Goal: Find specific page/section: Find specific page/section

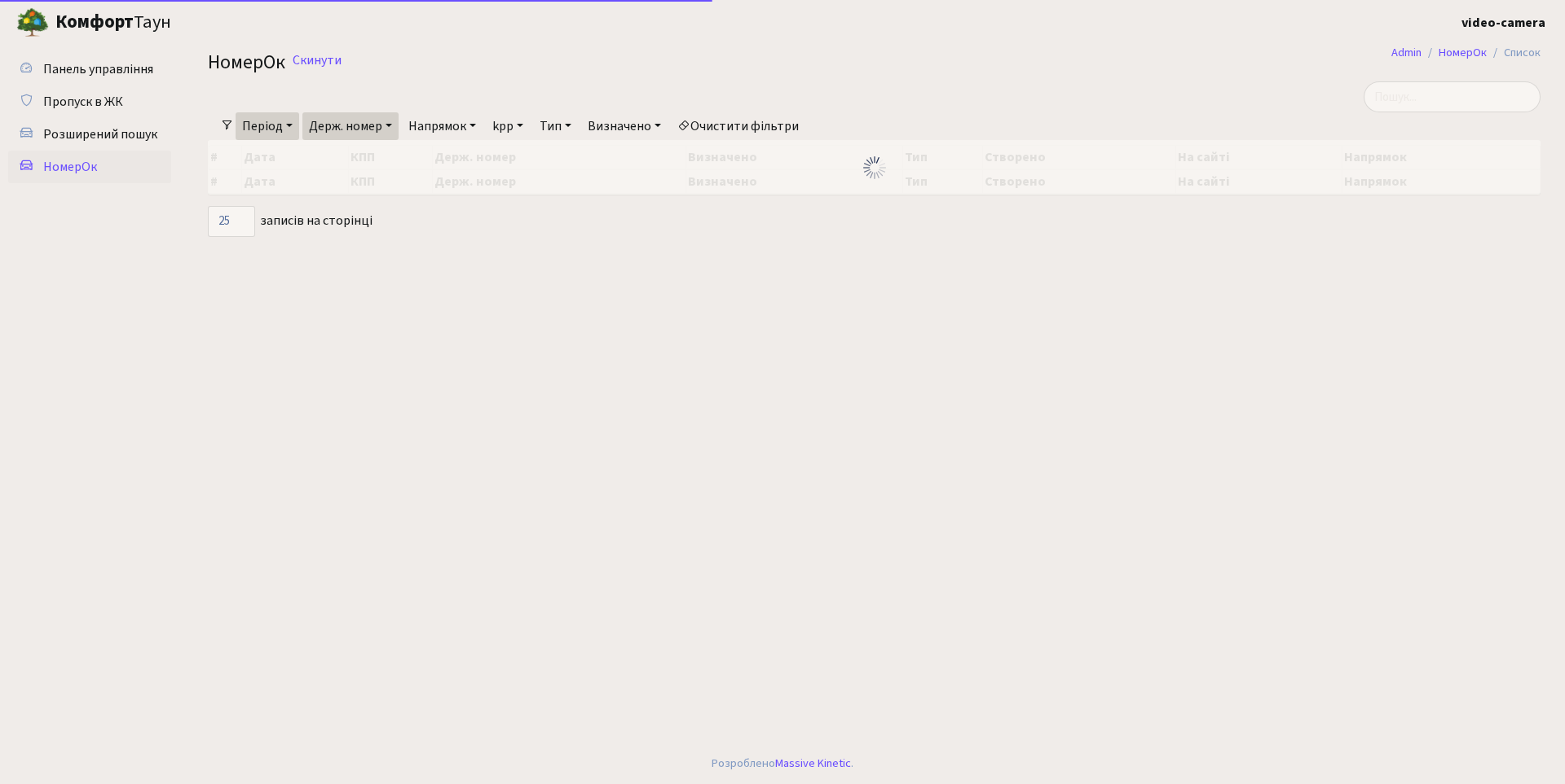
select select "25"
click at [1498, 99] on input "search" at bounding box center [1452, 96] width 177 height 31
drag, startPoint x: 1399, startPoint y: 91, endPoint x: 1305, endPoint y: 114, distance: 96.8
click at [1305, 114] on div "dr9662 Фільтри Період 01.08.2025 - 18.08.2025 Держ. номер 9717 Напрямок - В'їзд…" at bounding box center [874, 159] width 1357 height 156
type input "вк9662"
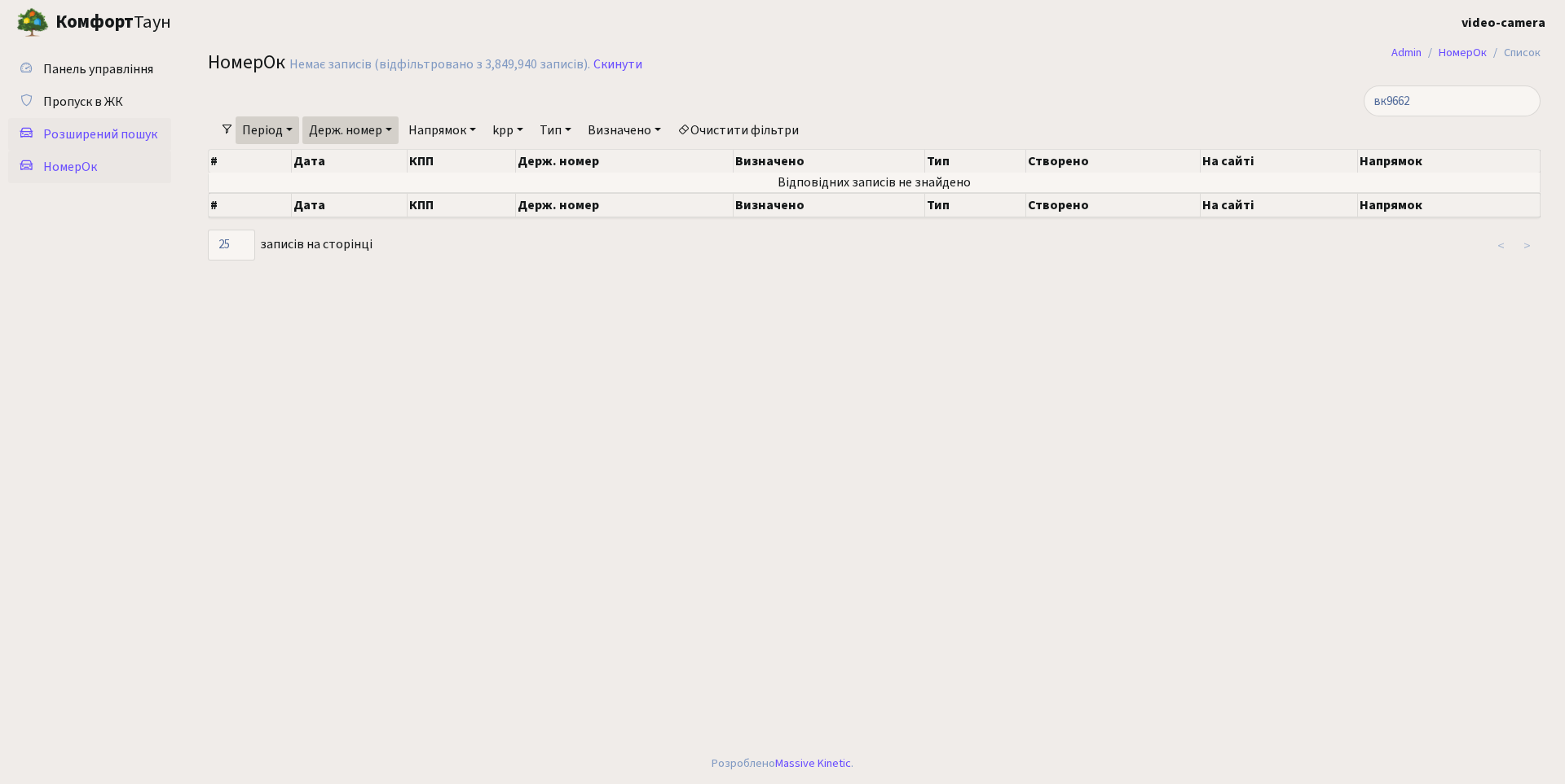
click at [107, 130] on span "Розширений пошук" at bounding box center [99, 134] width 114 height 18
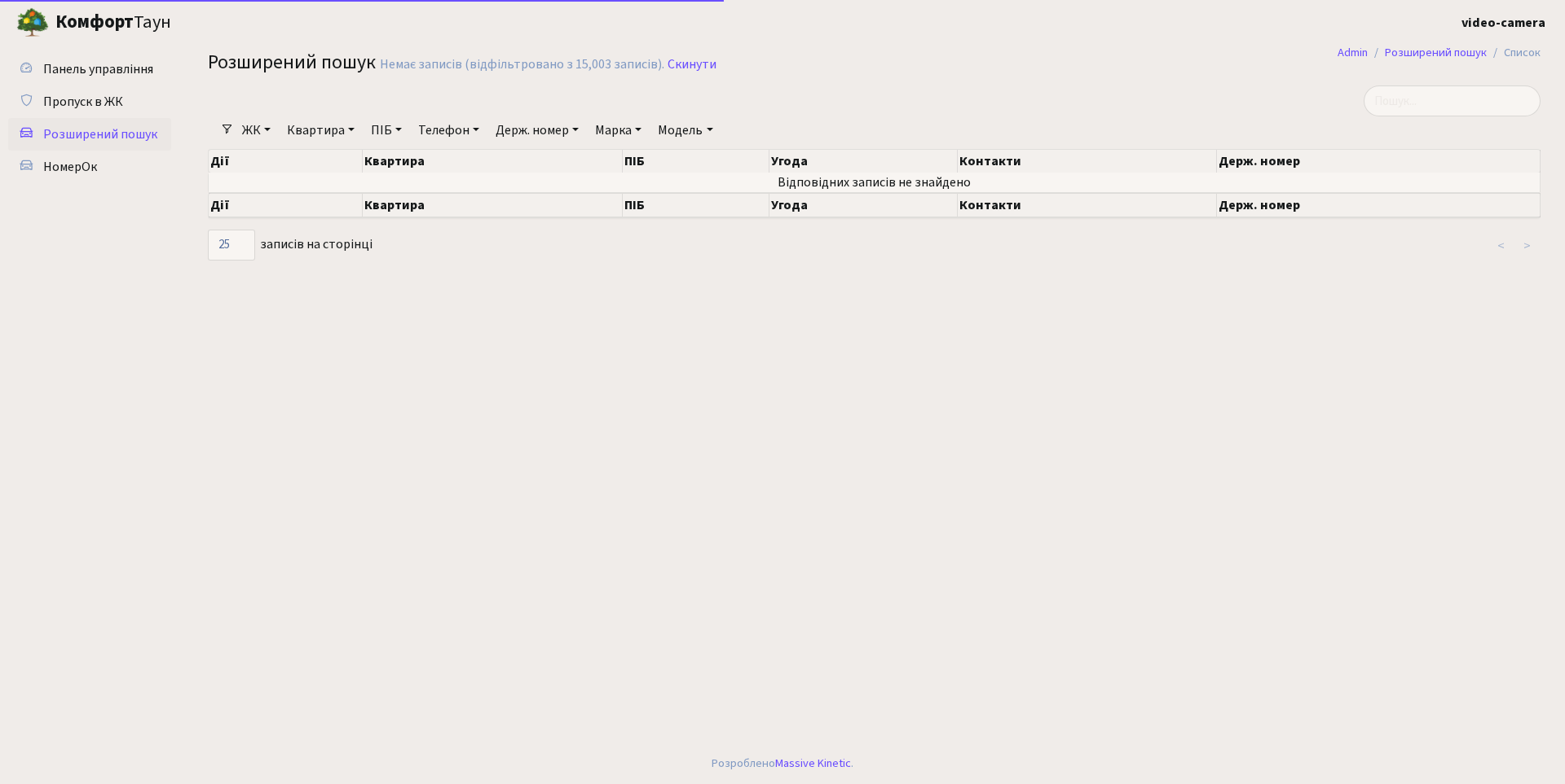
select select "25"
click at [529, 128] on link "Держ. номер" at bounding box center [537, 130] width 96 height 28
type input "вк9662"
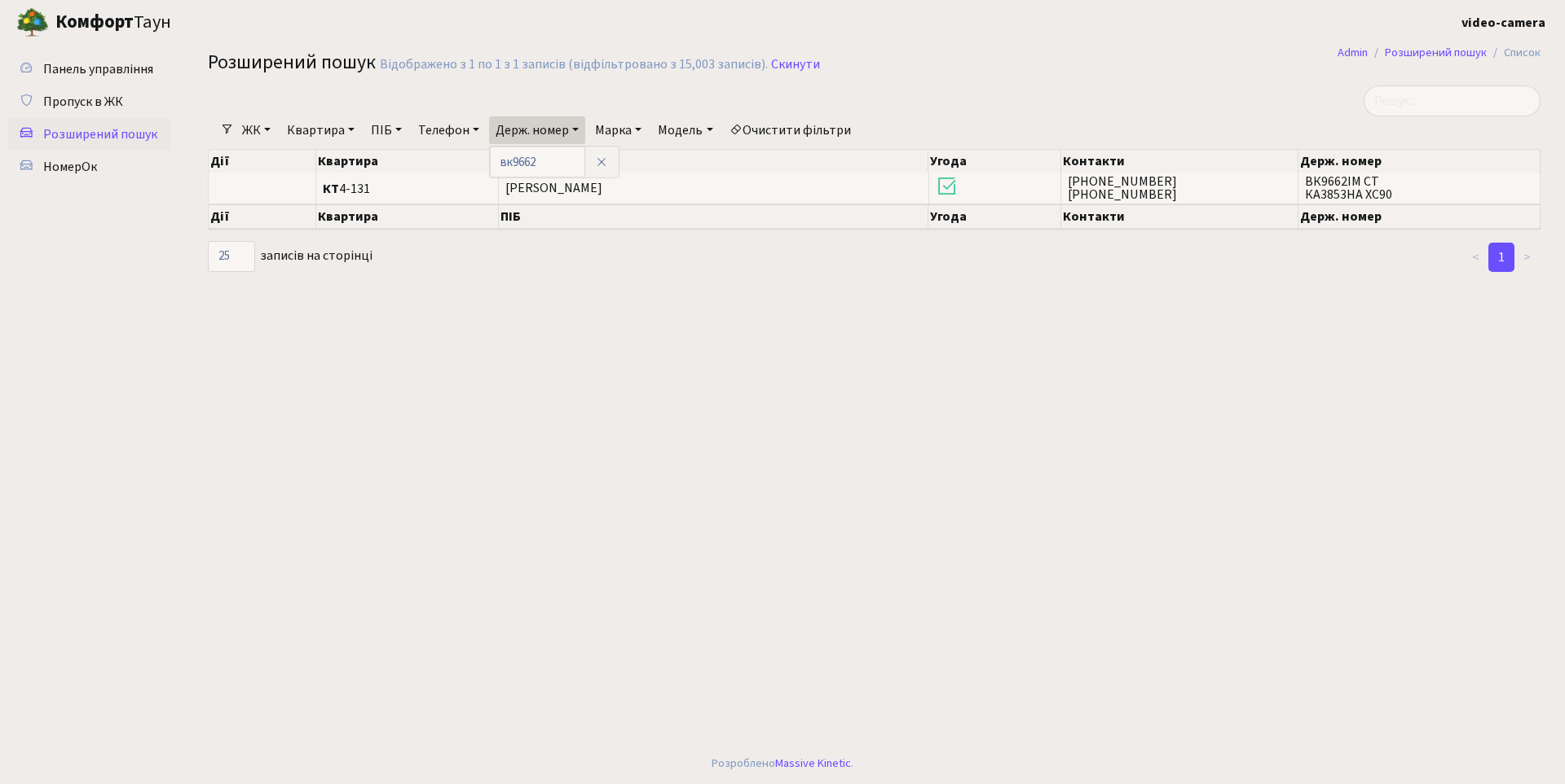
click at [581, 337] on main "Admin Розширений пошук Список Розширений пошук Відображено з 1 по 1 з 1 записів…" at bounding box center [873, 393] width 1381 height 699
